Goal: Task Accomplishment & Management: Complete application form

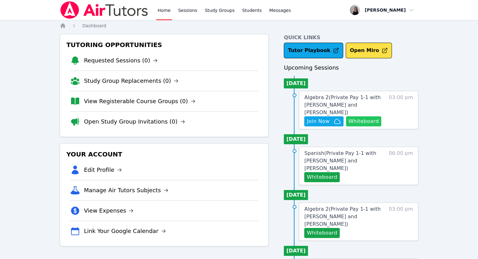
click at [365, 117] on button "Whiteboard" at bounding box center [363, 122] width 35 height 10
click at [322, 118] on span "Join Now" at bounding box center [317, 122] width 23 height 8
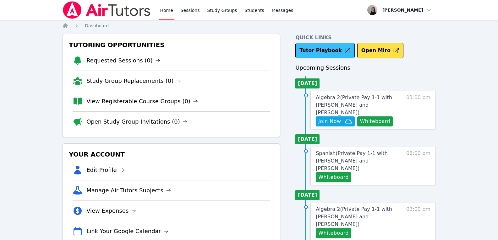
click at [315, 48] on link "Tutor Playbook" at bounding box center [324, 51] width 59 height 16
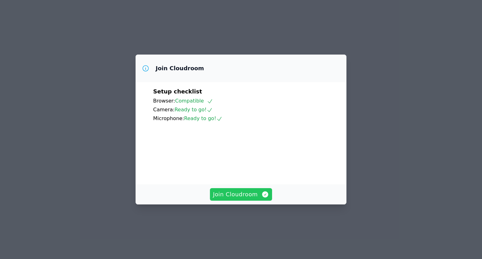
click at [258, 199] on span "Join Cloudroom" at bounding box center [241, 194] width 56 height 9
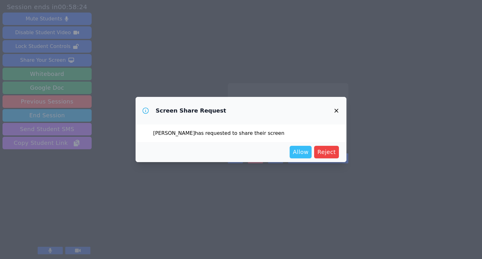
click at [308, 152] on span "Allow" at bounding box center [301, 152] width 16 height 9
click at [295, 157] on button "Allow" at bounding box center [301, 152] width 22 height 13
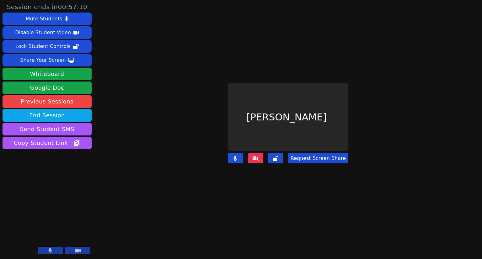
drag, startPoint x: 456, startPoint y: 173, endPoint x: 378, endPoint y: 193, distance: 80.9
click at [394, 168] on div "Session ends in 00:57:10 Mute Students Disable Student Video Lock Student Contr…" at bounding box center [241, 129] width 482 height 259
click at [263, 120] on div "[PERSON_NAME]" at bounding box center [288, 117] width 121 height 68
click at [255, 156] on icon at bounding box center [255, 158] width 6 height 5
click at [284, 113] on div "[PERSON_NAME]" at bounding box center [288, 117] width 121 height 68
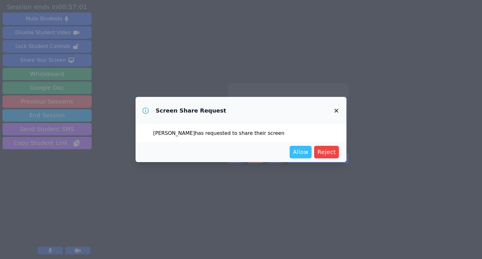
click at [303, 152] on span "Allow" at bounding box center [301, 152] width 16 height 9
click at [300, 155] on span "Allow" at bounding box center [301, 152] width 16 height 9
click at [303, 154] on span "Allow" at bounding box center [301, 152] width 16 height 9
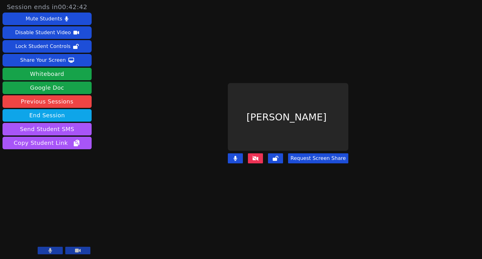
click at [482, 240] on div "Session ends in 00:42:42 Mute Students Disable Student Video Lock Student Contr…" at bounding box center [241, 129] width 482 height 259
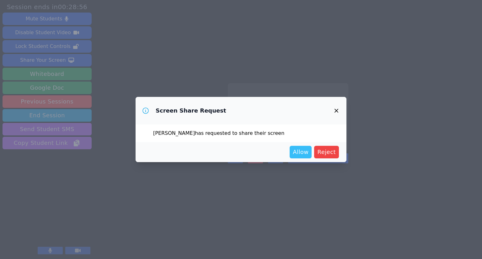
click at [303, 150] on span "Allow" at bounding box center [301, 152] width 16 height 9
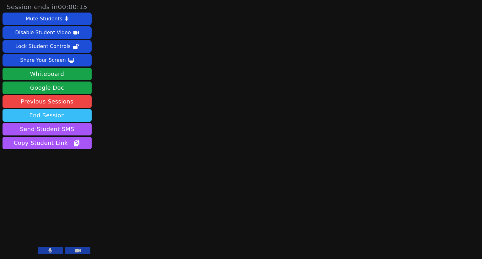
click at [38, 116] on button "End Session" at bounding box center [47, 115] width 89 height 13
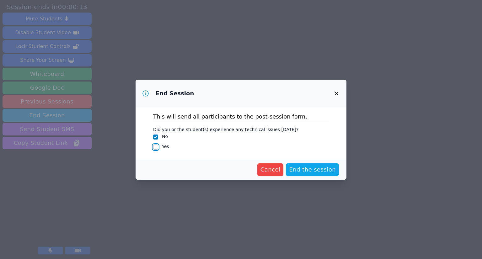
click at [156, 148] on input "Yes" at bounding box center [155, 147] width 5 height 5
checkbox input "true"
checkbox input "false"
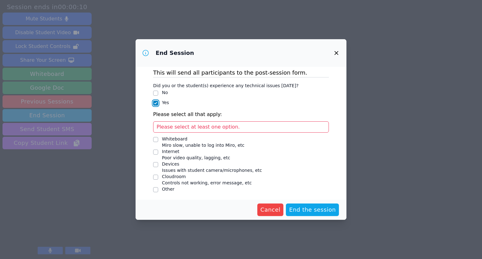
scroll to position [4, 0]
click at [158, 187] on input "Other" at bounding box center [155, 189] width 5 height 5
checkbox input "true"
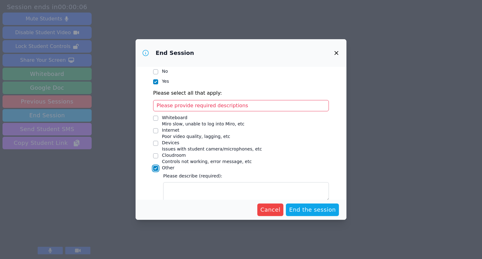
scroll to position [35, 0]
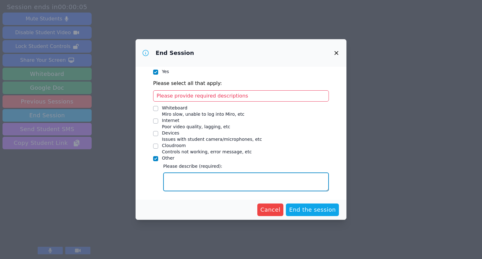
click at [184, 184] on textarea "Other" at bounding box center [246, 182] width 166 height 19
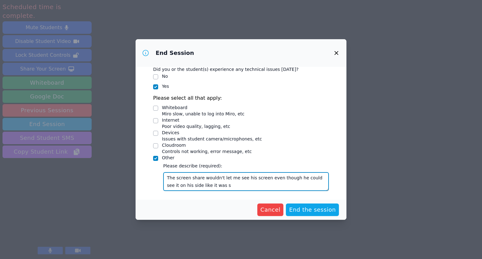
type textarea "The screen share wouldn't let me see his screen even though he could see it on …"
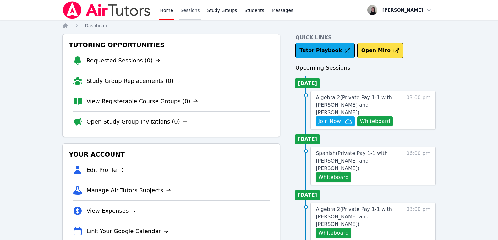
click at [193, 13] on link "Sessions" at bounding box center [190, 10] width 22 height 20
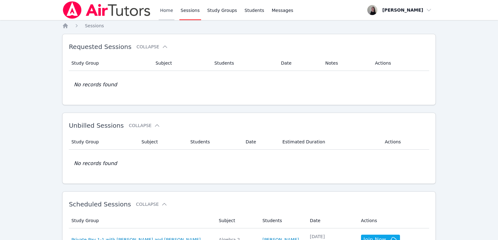
click at [168, 15] on link "Home" at bounding box center [166, 10] width 15 height 20
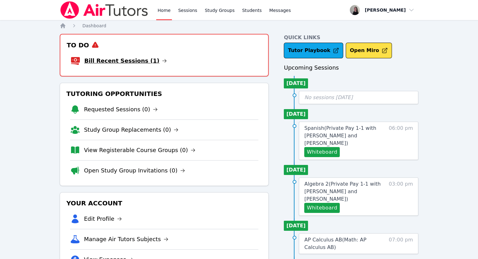
click at [128, 62] on link "Bill Recent Sessions (1)" at bounding box center [125, 61] width 83 height 9
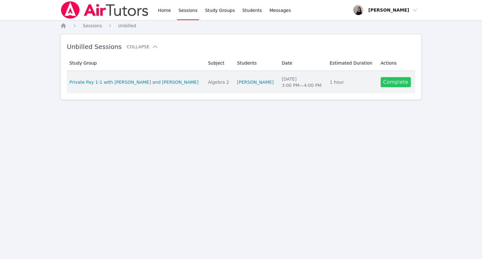
click at [388, 82] on link "Complete" at bounding box center [396, 82] width 30 height 10
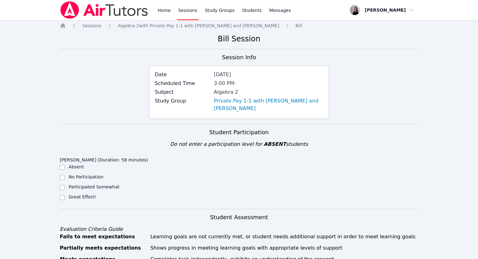
click at [63, 200] on div at bounding box center [62, 198] width 5 height 8
click at [62, 199] on input "Great Effort!" at bounding box center [62, 197] width 5 height 5
checkbox input "true"
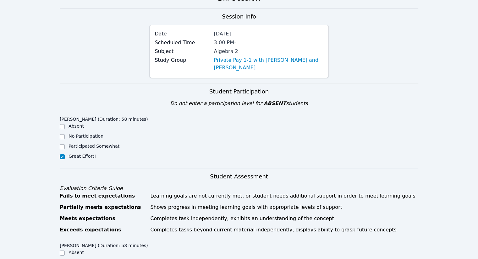
scroll to position [126, 0]
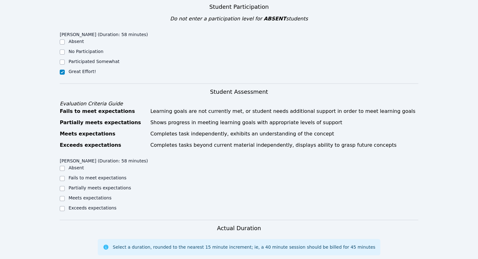
click at [65, 199] on div "Meets expectations" at bounding box center [104, 199] width 89 height 8
click at [61, 198] on input "Meets expectations" at bounding box center [62, 198] width 5 height 5
checkbox input "true"
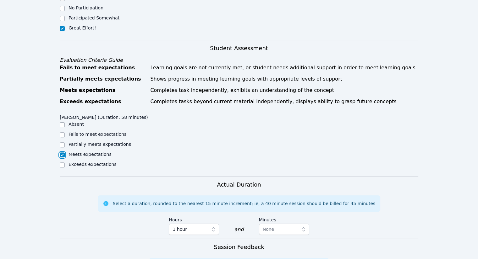
scroll to position [251, 0]
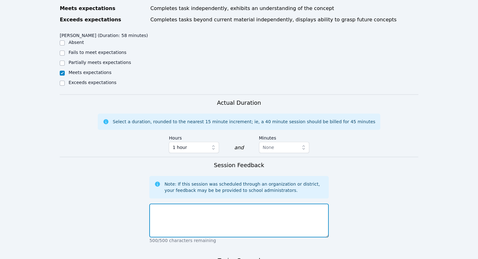
click at [217, 223] on textarea at bounding box center [238, 221] width 179 height 34
click at [198, 212] on textarea "We worked on the" at bounding box center [238, 221] width 179 height 34
click at [211, 212] on textarea "We worked on his spanish VHL" at bounding box center [238, 221] width 179 height 34
click at [189, 209] on textarea "We worked on his spanish VHL" at bounding box center [238, 221] width 179 height 34
click at [229, 206] on textarea "We worked on his Spanish VHL" at bounding box center [238, 221] width 179 height 34
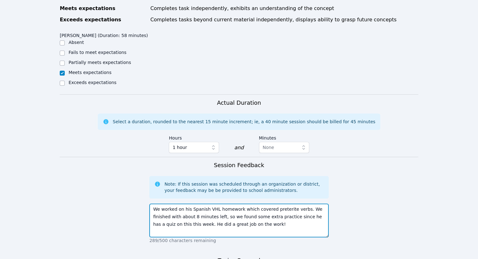
type textarea "We worked on his Spanish VHL homework which covered preterite verbs. We finishe…"
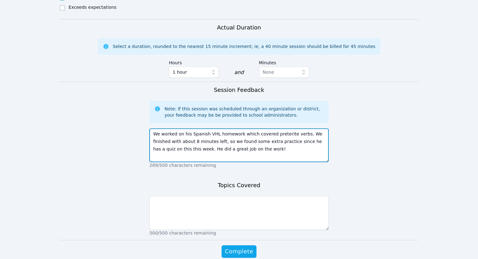
scroll to position [355, 0]
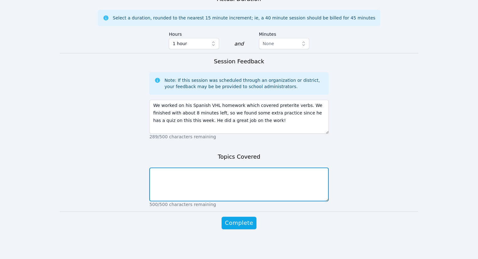
click at [208, 189] on textarea at bounding box center [238, 185] width 179 height 34
type textarea "Pretertie irregular and stem changing verbs"
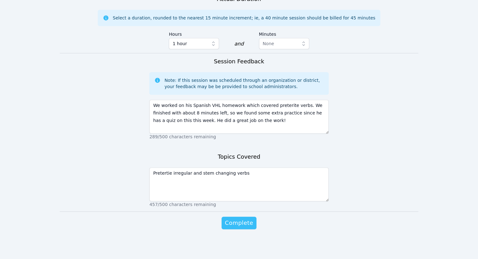
click at [246, 228] on button "Complete" at bounding box center [238, 223] width 35 height 13
